Goal: Information Seeking & Learning: Learn about a topic

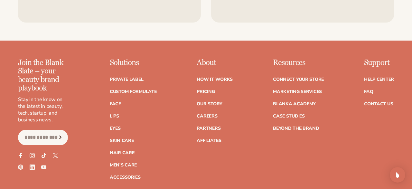
scroll to position [1371, 0]
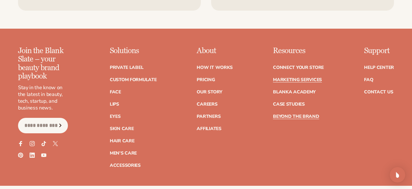
click at [284, 116] on link "Beyond the brand" at bounding box center [296, 116] width 46 height 5
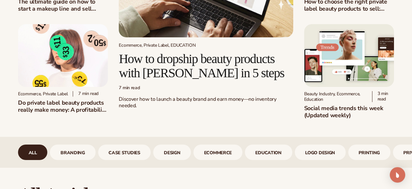
scroll to position [134, 0]
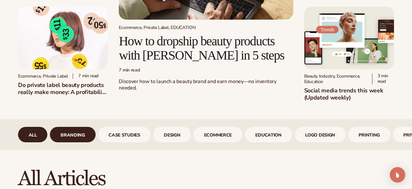
click at [87, 135] on link "branding" at bounding box center [72, 134] width 45 height 15
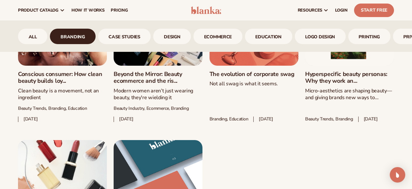
scroll to position [368, 0]
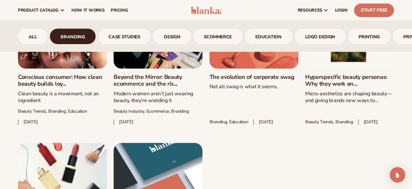
click at [48, 79] on link "Conscious consumer: How clean beauty builds loy..." at bounding box center [62, 81] width 89 height 14
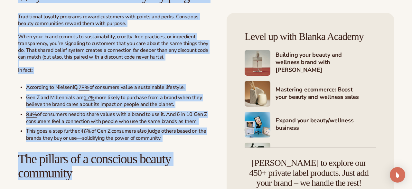
scroll to position [574, 0]
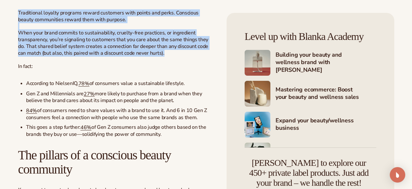
drag, startPoint x: 19, startPoint y: 75, endPoint x: 198, endPoint y: 64, distance: 179.8
copy div "Loremi dolorsita cons’a elit seddoe temporin; utla’et dolore magn aliquaenim. A…"
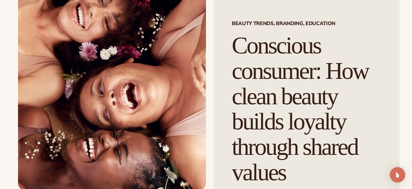
scroll to position [67, 0]
